Goal: Complete application form: Complete application form

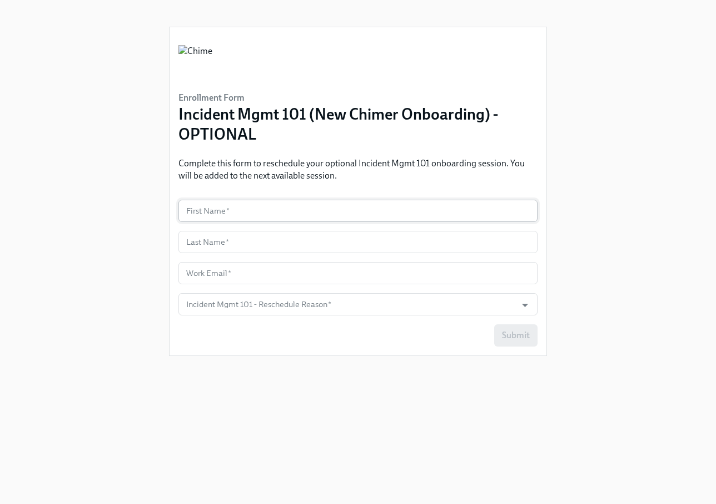
click at [238, 221] on input "text" at bounding box center [358, 211] width 359 height 22
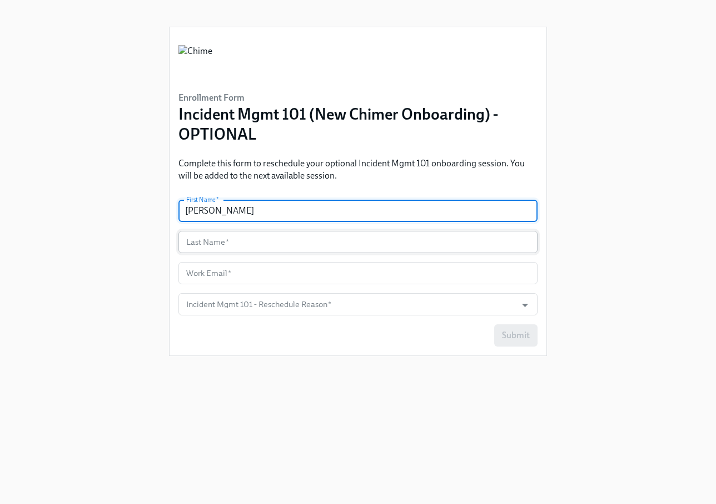
type input "[PERSON_NAME]"
click at [258, 238] on input "text" at bounding box center [358, 242] width 359 height 22
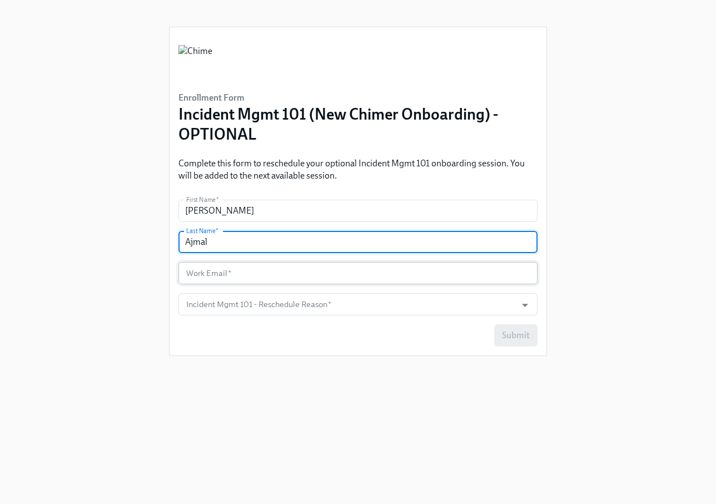
type input "Ajmal"
click at [202, 270] on input "text" at bounding box center [358, 273] width 359 height 22
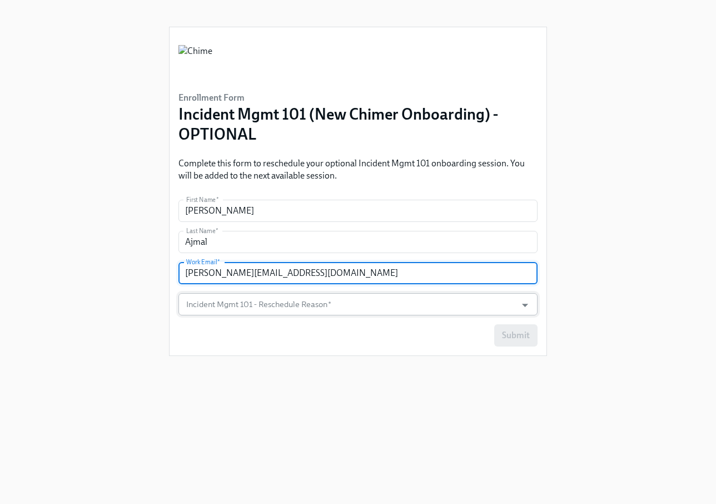
type input "[PERSON_NAME][EMAIL_ADDRESS][DOMAIN_NAME]"
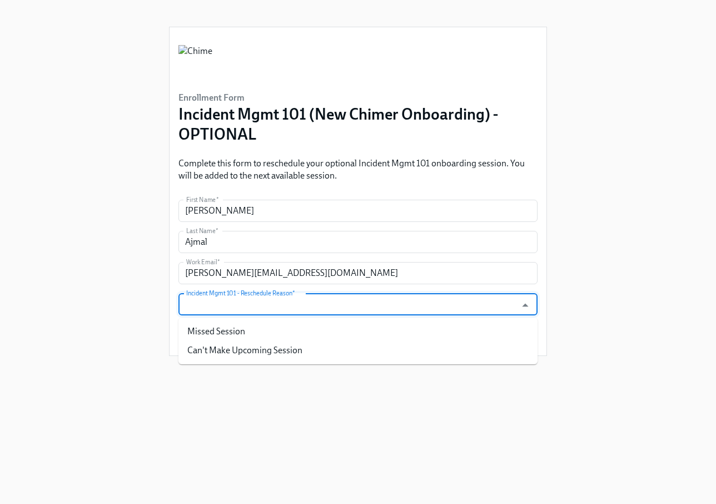
click at [195, 298] on input "Incident Mgmt 101 - Reschedule Reason   *" at bounding box center [347, 304] width 327 height 22
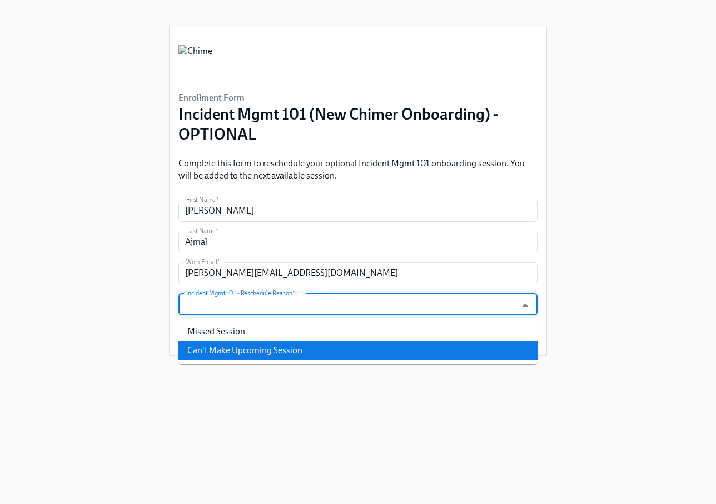
click at [234, 353] on li "Can't Make Upcoming Session" at bounding box center [358, 350] width 359 height 19
type input "Can't Make Upcoming Session"
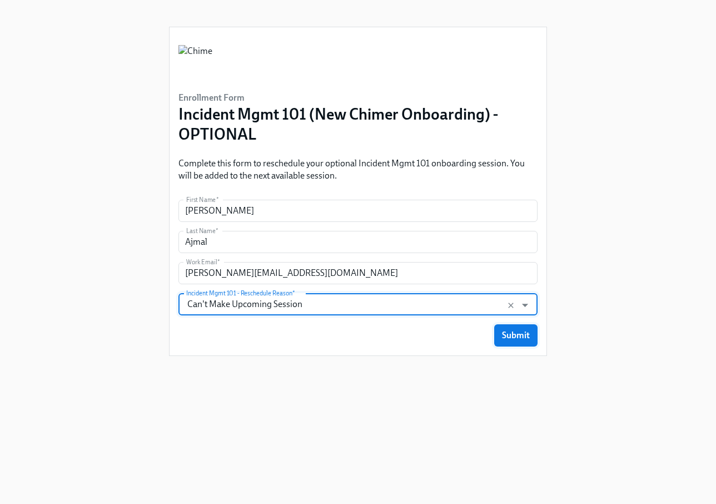
click at [515, 337] on span "Submit" at bounding box center [516, 335] width 28 height 11
